Goal: Find contact information: Find contact information

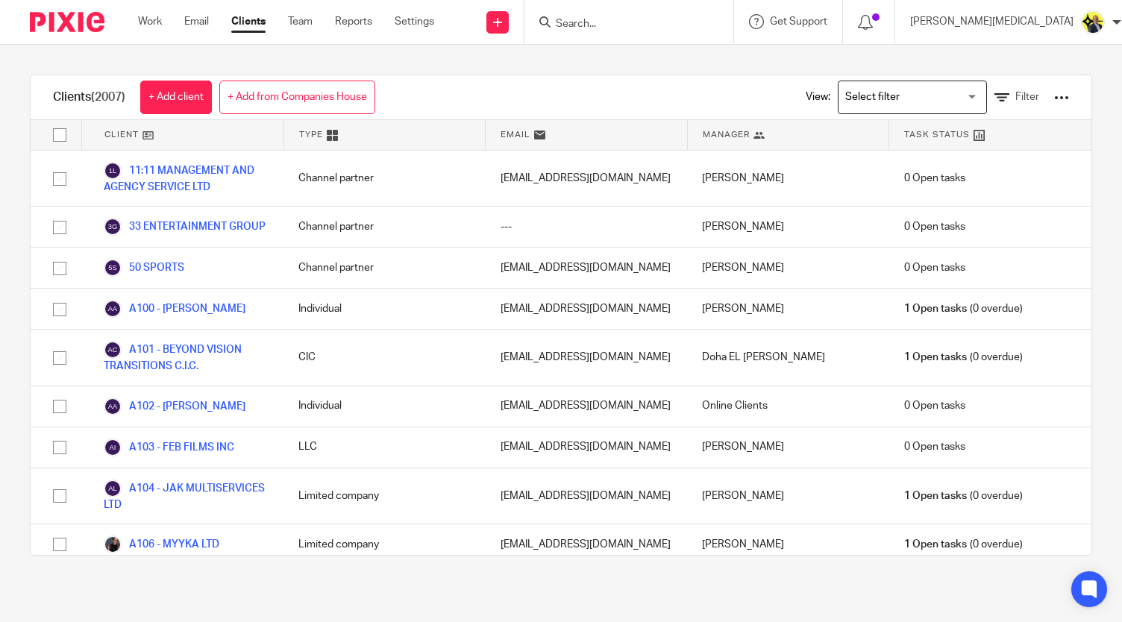
click at [651, 25] on input "Search" at bounding box center [621, 24] width 134 height 13
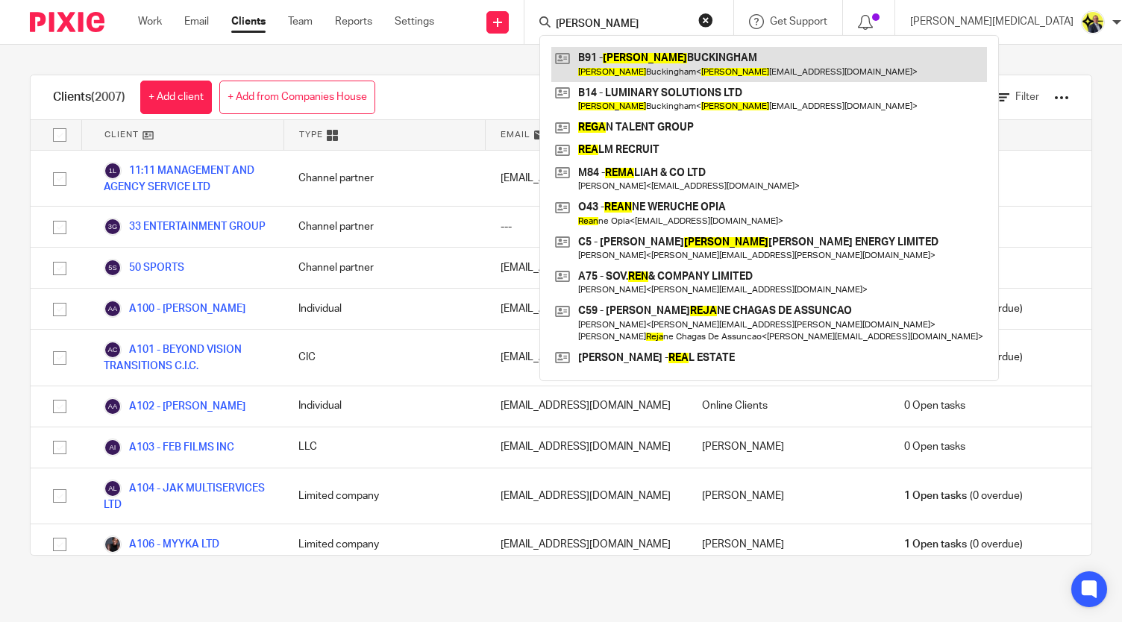
type input "[PERSON_NAME]"
click at [692, 68] on link at bounding box center [769, 64] width 436 height 34
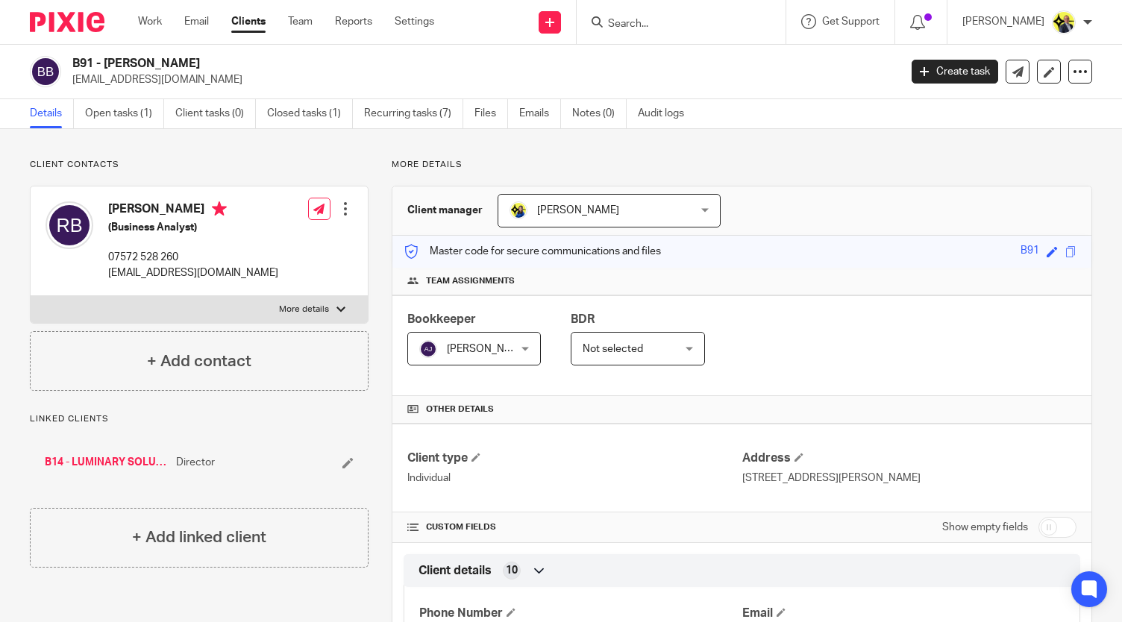
click at [136, 462] on link "B14 - LUMINARY SOLUTIONS LTD" at bounding box center [107, 462] width 124 height 15
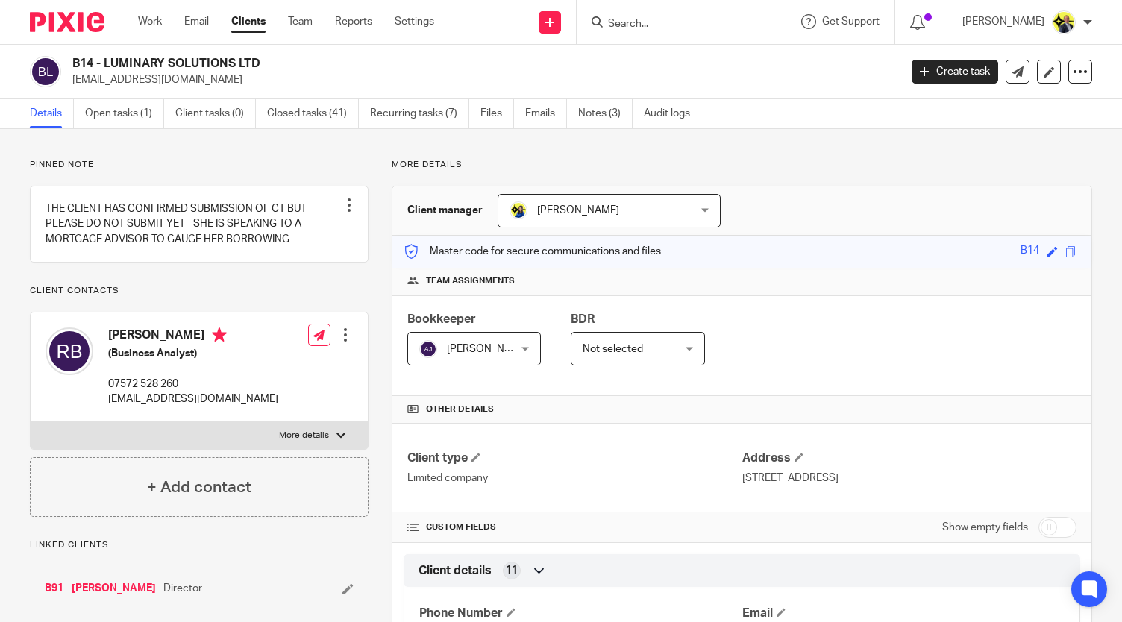
click at [392, 166] on p "More details" at bounding box center [742, 165] width 700 height 12
click at [415, 165] on p "More details" at bounding box center [742, 165] width 700 height 12
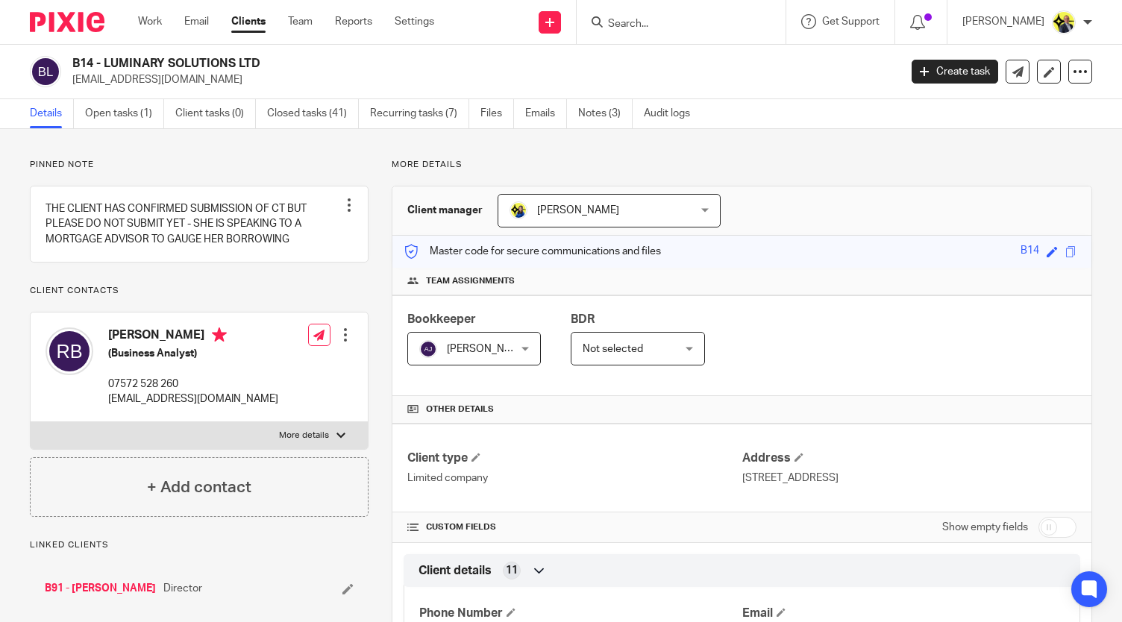
click at [536, 159] on p "More details" at bounding box center [742, 165] width 700 height 12
drag, startPoint x: 267, startPoint y: 63, endPoint x: 74, endPoint y: 63, distance: 193.2
click at [74, 63] on h2 "B14 - LUMINARY SOLUTIONS LTD" at bounding box center [398, 64] width 653 height 16
copy h2 "B14 - LUMINARY SOLUTIONS LTD"
drag, startPoint x: 262, startPoint y: 413, endPoint x: 107, endPoint y: 415, distance: 154.4
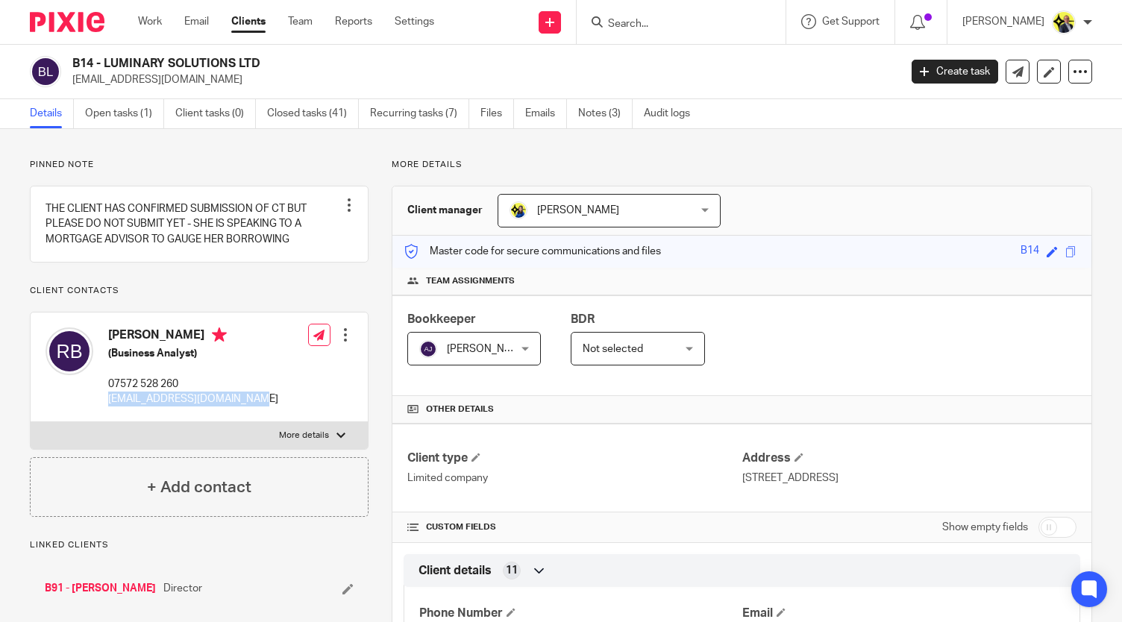
click at [107, 415] on div "Rena Buckingham (Business Analyst) 07572 528 260 renabuckingham@hotmail.com Edi…" at bounding box center [199, 368] width 337 height 110
copy p "[EMAIL_ADDRESS][DOMAIN_NAME]"
drag, startPoint x: 182, startPoint y: 398, endPoint x: 109, endPoint y: 399, distance: 73.1
click at [109, 392] on p "07572 528 260" at bounding box center [193, 384] width 170 height 15
copy p "07572 528 260"
